Goal: Answer question/provide support

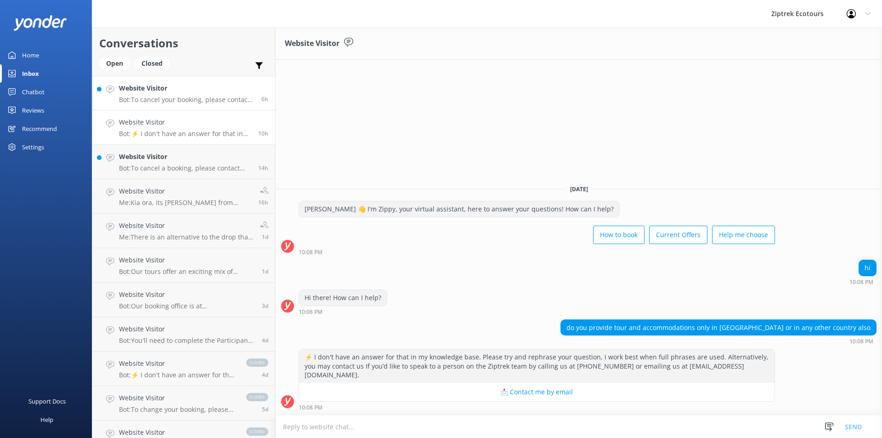
click at [163, 90] on h4 "Website Visitor" at bounding box center [187, 88] width 136 height 10
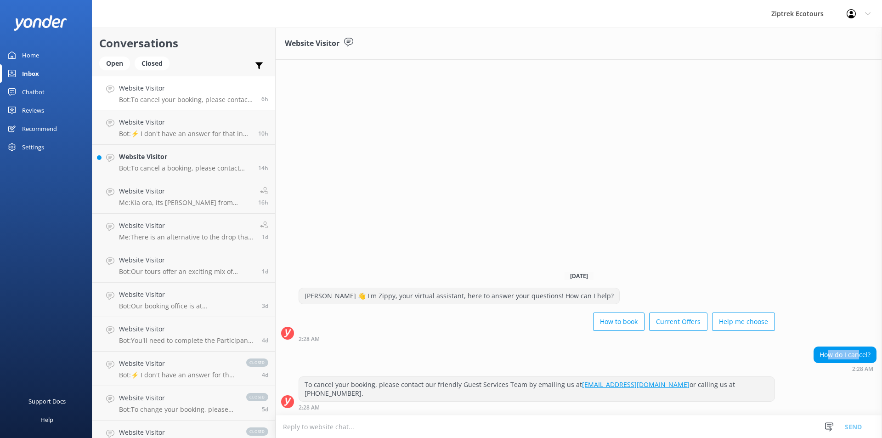
drag, startPoint x: 830, startPoint y: 362, endPoint x: 860, endPoint y: 360, distance: 30.4
click at [861, 360] on div "How do I cancel?" at bounding box center [845, 355] width 62 height 16
click at [858, 362] on div "How do I cancel?" at bounding box center [845, 355] width 62 height 16
click at [807, 376] on div "How do I cancel? 2:28 AM" at bounding box center [579, 361] width 607 height 30
click at [745, 424] on textarea at bounding box center [579, 426] width 607 height 23
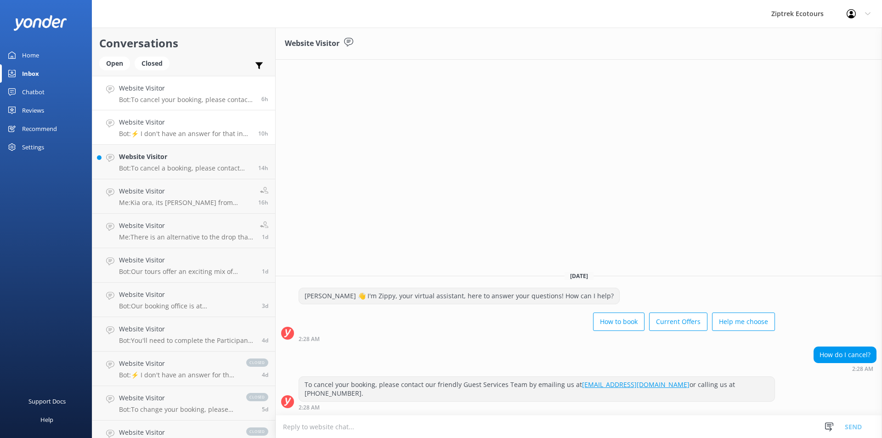
click at [199, 141] on link "Website Visitor Bot: ⚡ I don't have an answer for that in my knowledge base. Pl…" at bounding box center [183, 127] width 183 height 34
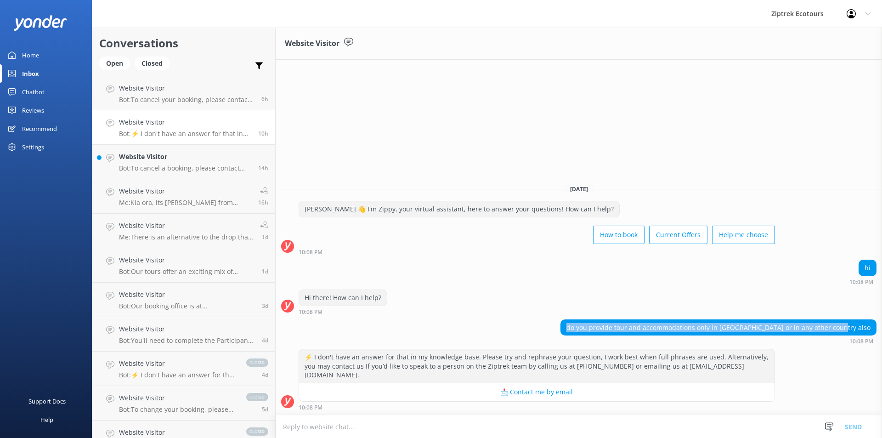
drag, startPoint x: 764, startPoint y: 329, endPoint x: 867, endPoint y: 333, distance: 103.0
click at [867, 333] on div "[DATE] [PERSON_NAME] 👋 I'm Zippy, your virtual assistant, here to answer your q…" at bounding box center [579, 296] width 607 height 238
click at [871, 335] on div "do you provide tour and accommodations only in [GEOGRAPHIC_DATA] or in any othe…" at bounding box center [718, 328] width 315 height 16
click at [526, 422] on textarea at bounding box center [579, 426] width 607 height 23
type textarea "K"
